Goal: Find specific page/section: Find specific page/section

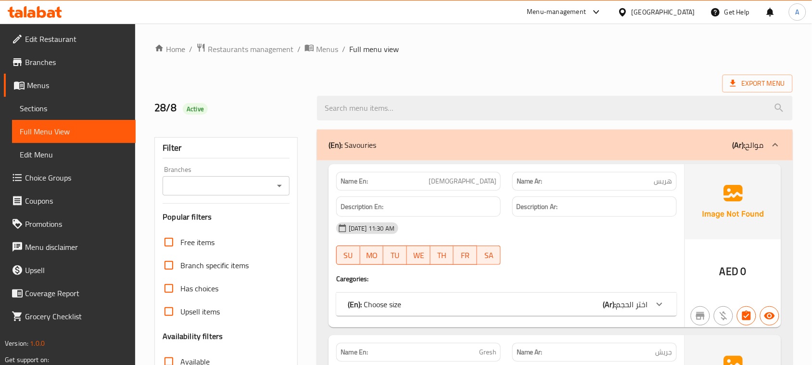
click at [174, 105] on h2 "28/8 Active" at bounding box center [229, 108] width 151 height 14
click at [173, 105] on h2 "28/8 Active" at bounding box center [229, 108] width 151 height 14
click at [256, 97] on div "28/8 Active" at bounding box center [230, 108] width 163 height 43
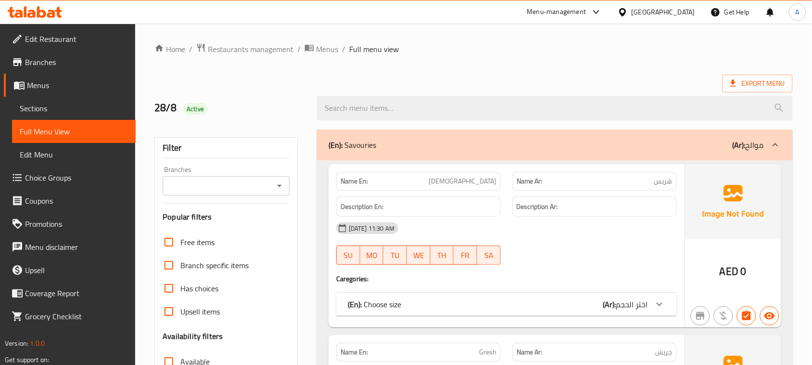
click at [162, 115] on h2 "28/8 Active" at bounding box center [229, 108] width 151 height 14
drag, startPoint x: 162, startPoint y: 115, endPoint x: 189, endPoint y: 113, distance: 27.0
click at [189, 113] on h2 "28/8 Active" at bounding box center [229, 108] width 151 height 14
click at [169, 102] on h2 "28/8 Active" at bounding box center [229, 108] width 151 height 14
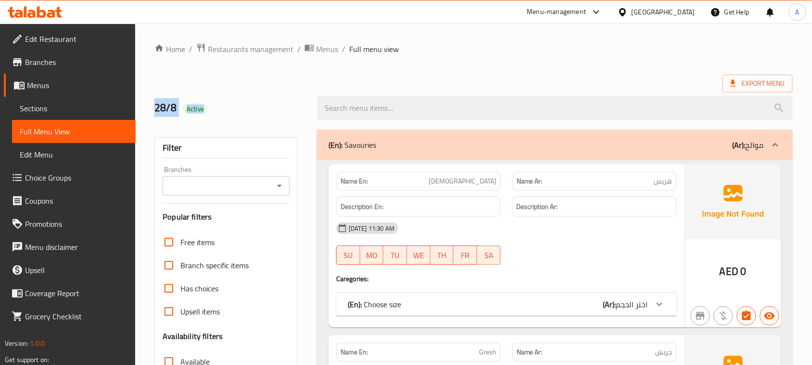
click at [165, 103] on h2 "28/8 Active" at bounding box center [229, 108] width 151 height 14
click at [186, 94] on div "28/8 Active" at bounding box center [230, 108] width 163 height 43
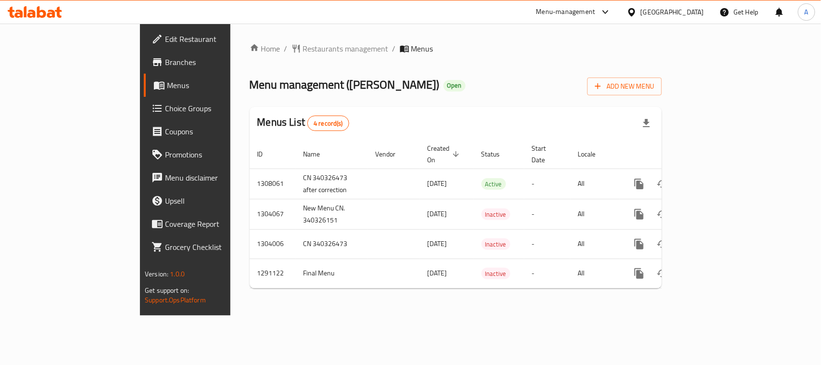
click at [165, 68] on span "Branches" at bounding box center [217, 62] width 104 height 12
